Goal: Download file/media

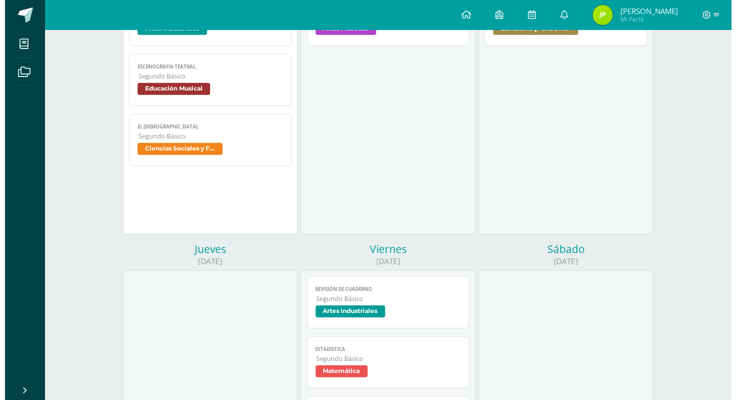
scroll to position [330, 0]
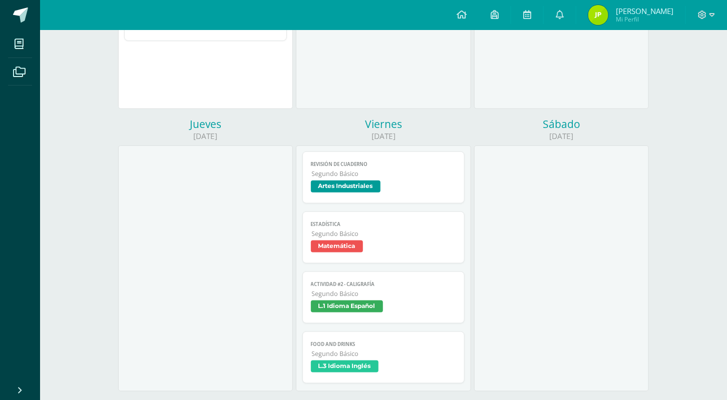
click at [393, 199] on link "Revisión de cuaderno Segundo Básico Artes Industriales" at bounding box center [383, 178] width 163 height 52
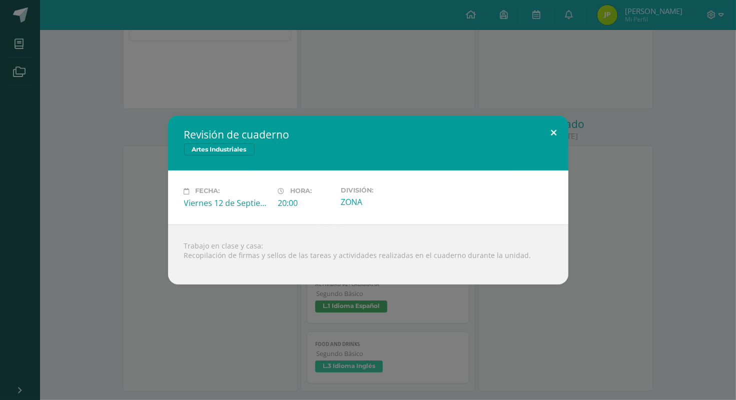
click at [546, 131] on button at bounding box center [554, 133] width 29 height 34
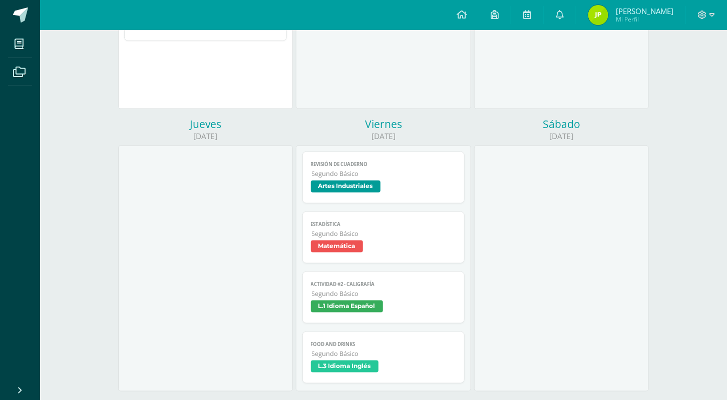
click at [392, 255] on span "Matemática" at bounding box center [384, 248] width 146 height 15
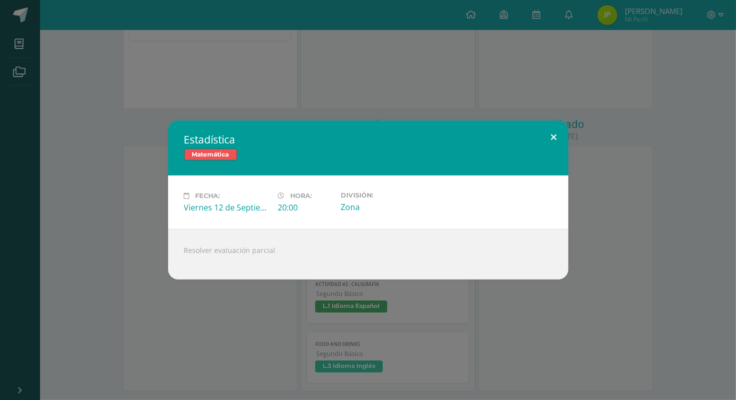
click at [554, 141] on button at bounding box center [554, 138] width 29 height 34
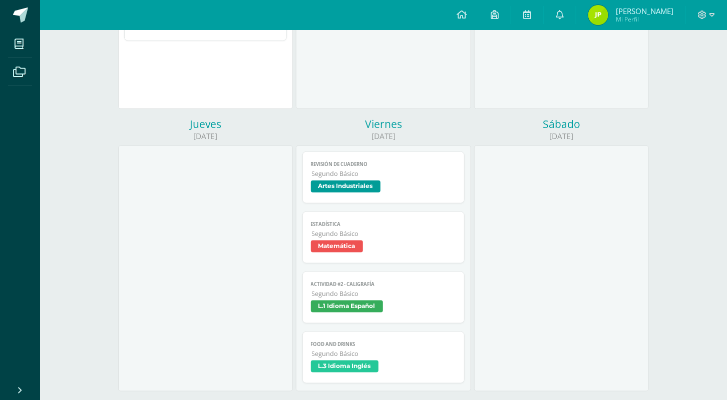
click at [406, 294] on span "Segundo Básico" at bounding box center [384, 294] width 145 height 9
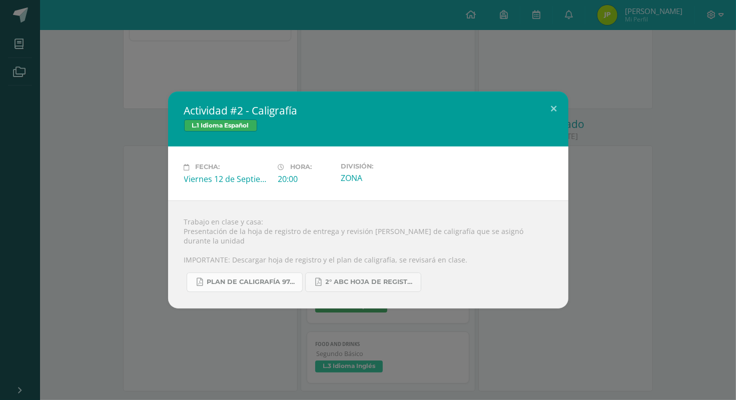
click at [264, 273] on link "Plan de caligrafía 97-142 Segundo Básico ABC.pdf" at bounding box center [245, 283] width 116 height 20
click at [551, 120] on button at bounding box center [554, 109] width 29 height 34
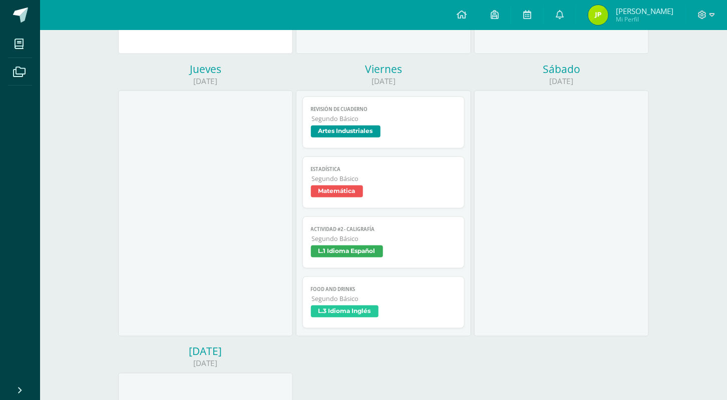
scroll to position [393, 0]
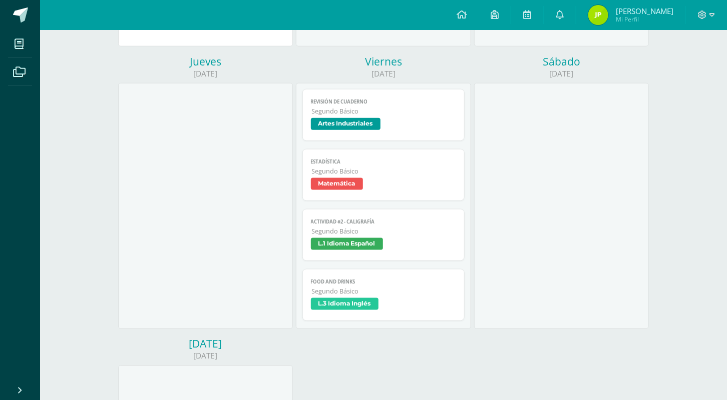
click at [392, 316] on link "Food and Drinks Segundo Básico L.3 Idioma Inglés" at bounding box center [383, 295] width 163 height 52
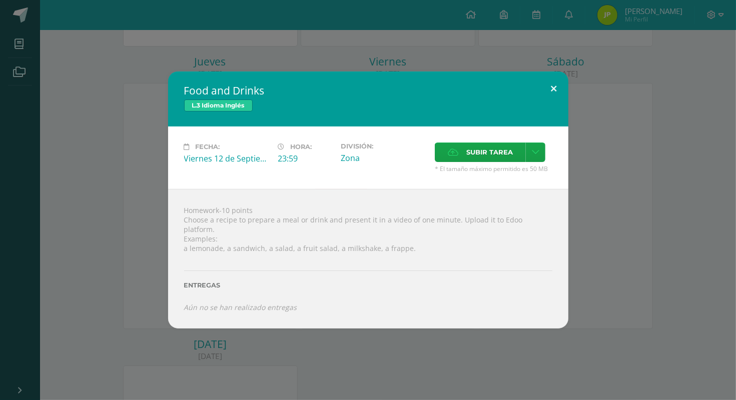
click at [555, 90] on button at bounding box center [554, 89] width 29 height 34
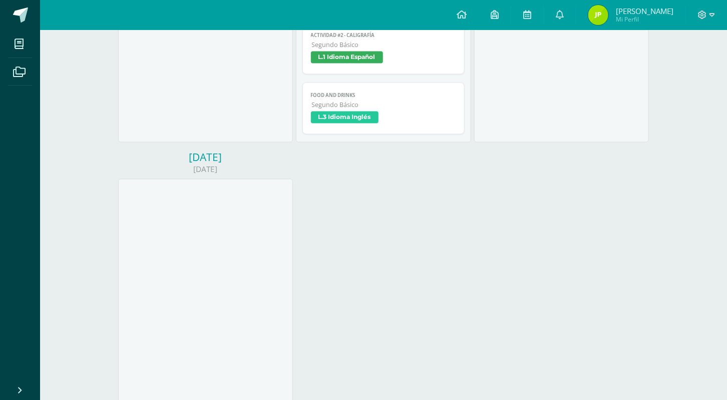
scroll to position [581, 0]
